Goal: Check status: Check status

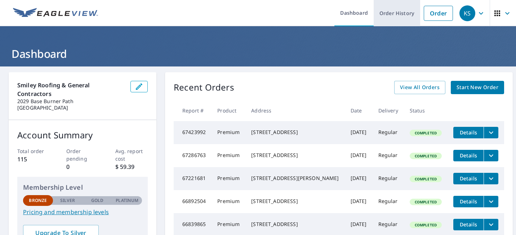
click at [394, 16] on link "Order History" at bounding box center [396, 13] width 46 height 26
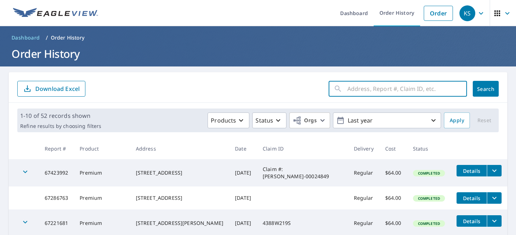
click at [347, 87] on input "text" at bounding box center [407, 89] width 120 height 20
type input "2303 [GEOGRAPHIC_DATA]"
click button "Search" at bounding box center [485, 89] width 26 height 16
